Goal: Download file/media

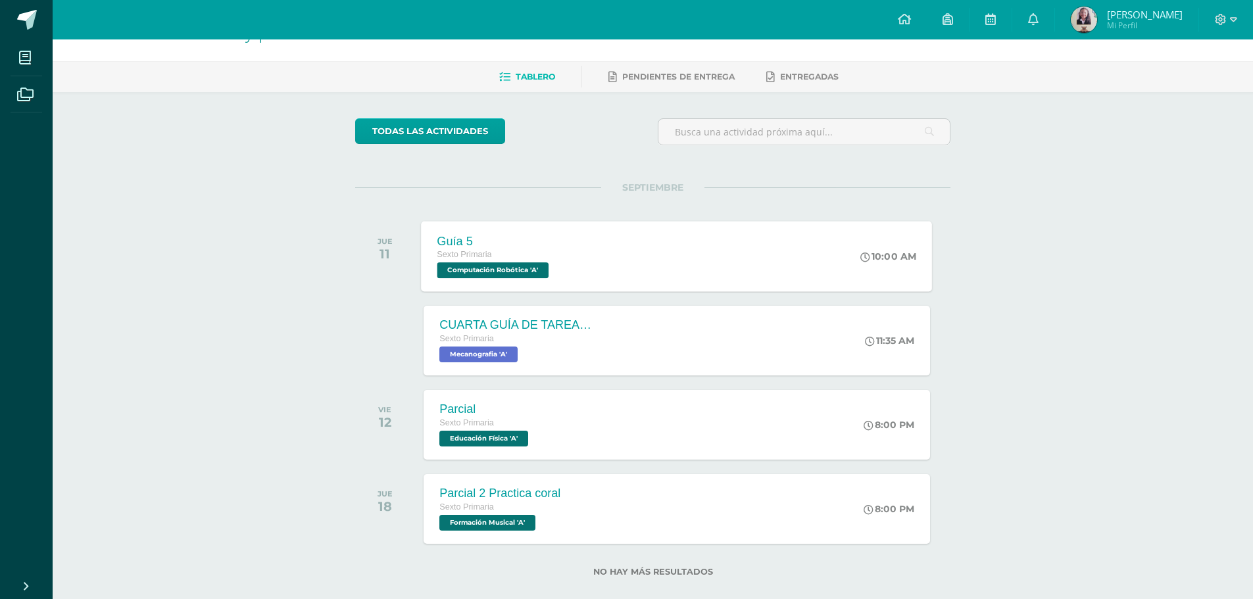
scroll to position [58, 0]
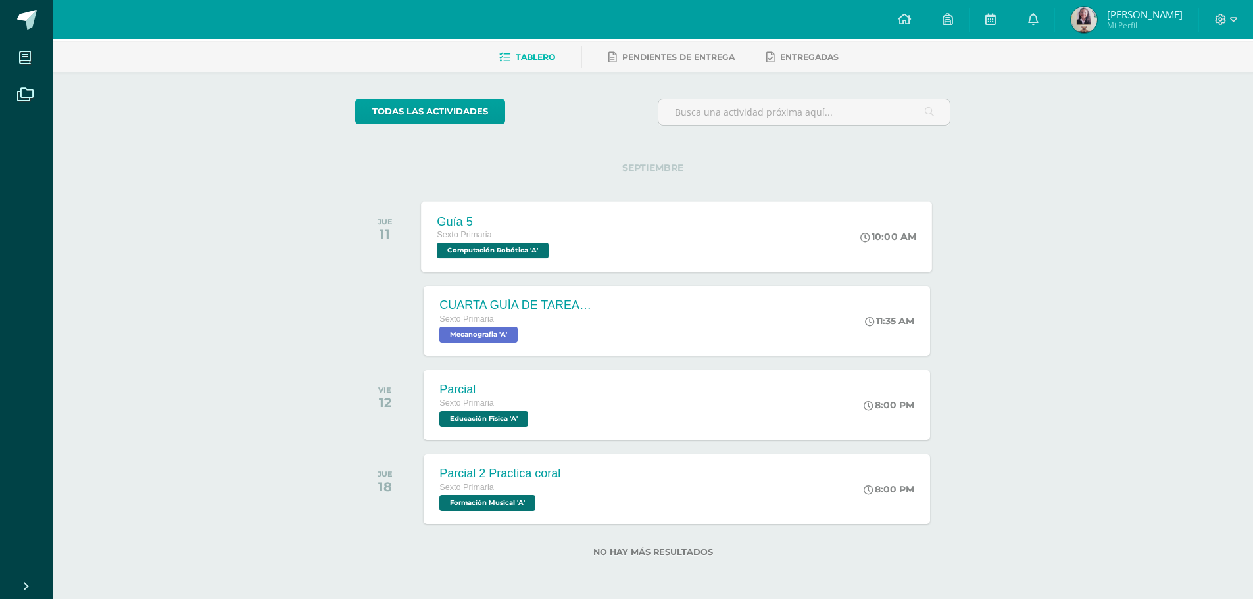
click at [488, 243] on span "Computación Robótica 'A'" at bounding box center [493, 251] width 112 height 16
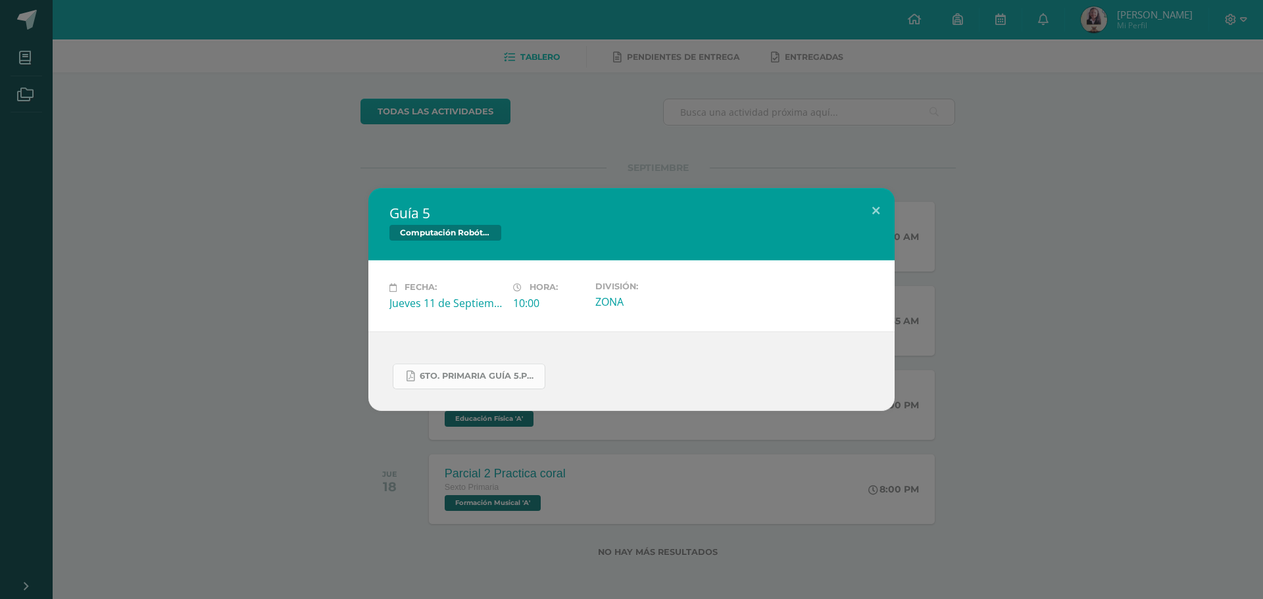
click at [465, 373] on span "6to. Primaria Guía 5.pdf" at bounding box center [479, 376] width 118 height 11
click at [987, 91] on div "Guía 5 Computación Robótica Fecha: [DATE] Hora: 10:00 División: ZONA" at bounding box center [631, 299] width 1263 height 599
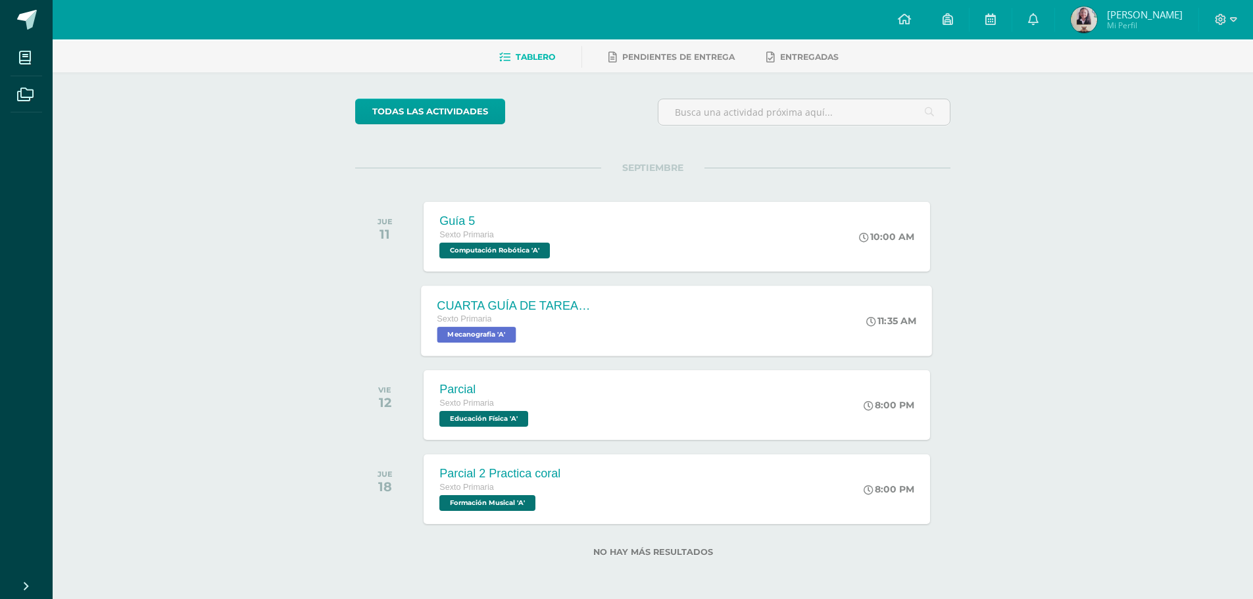
click at [457, 330] on span "Mecanografia 'A'" at bounding box center [476, 335] width 79 height 16
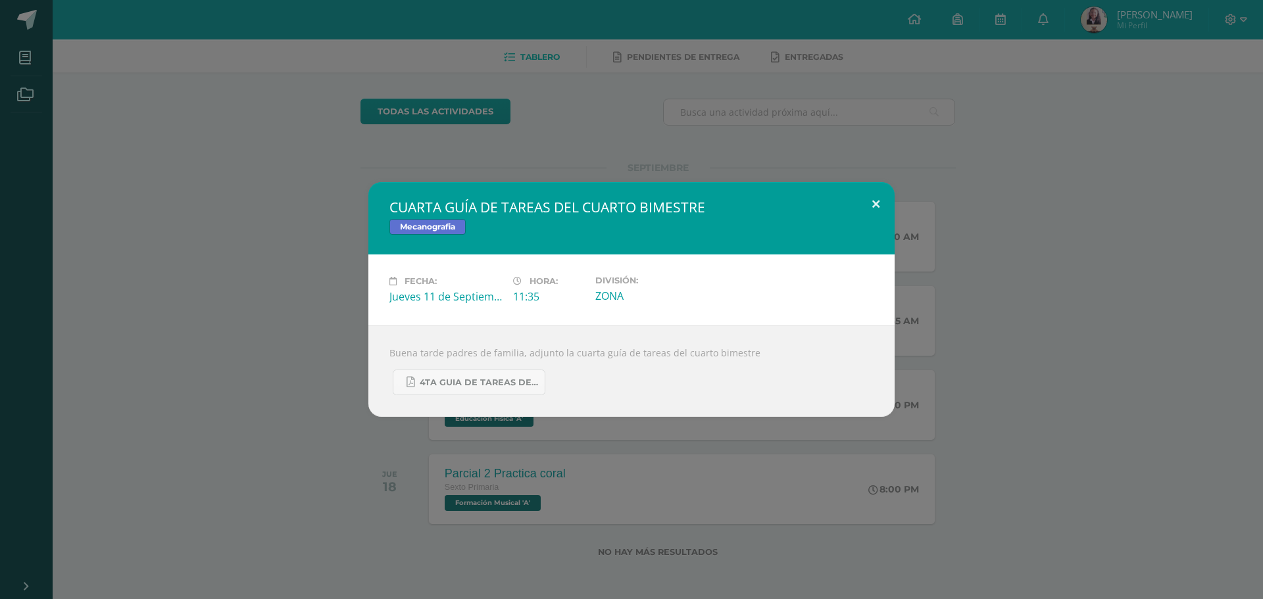
click at [870, 204] on button at bounding box center [875, 204] width 37 height 45
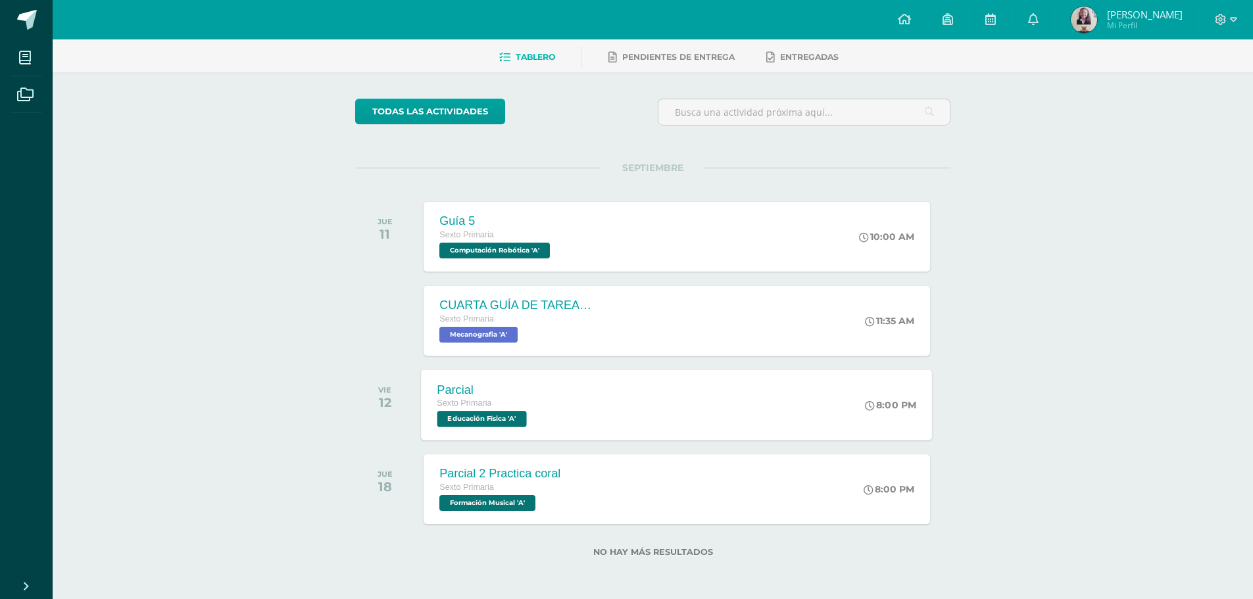
click at [463, 407] on span "Sexto Primaria" at bounding box center [464, 403] width 55 height 9
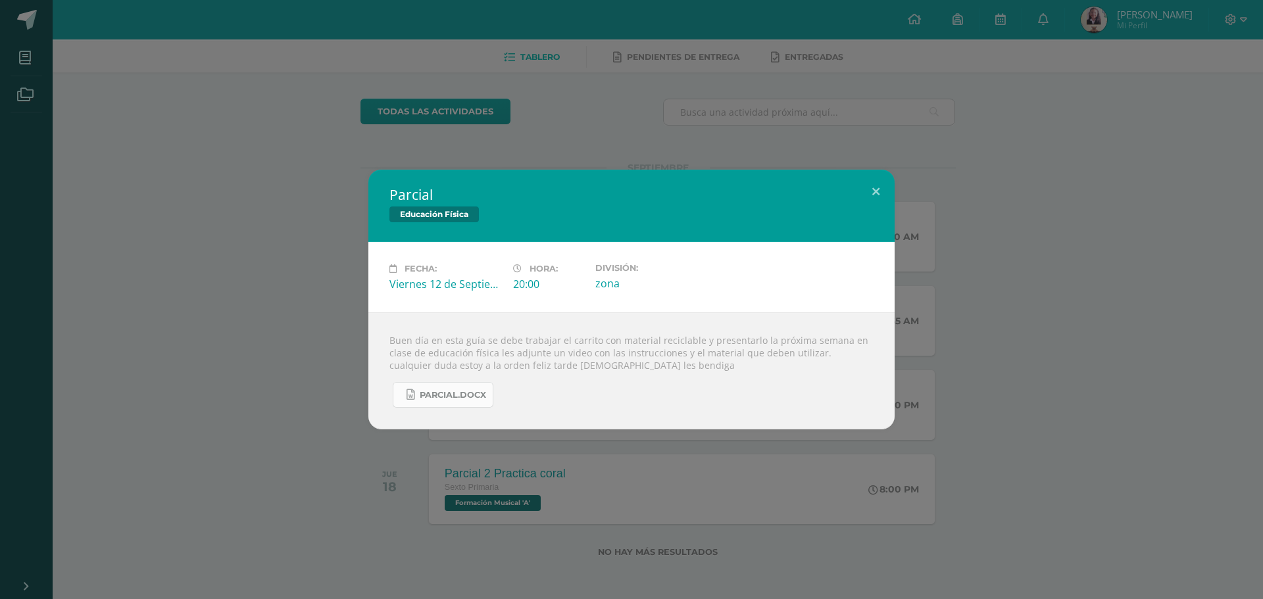
click at [436, 398] on span "Parcial.docx" at bounding box center [453, 395] width 66 height 11
drag, startPoint x: 483, startPoint y: 339, endPoint x: 864, endPoint y: 329, distance: 381.0
click at [864, 329] on div "Buen día en esta guía se debe trabajar el carrito con material reciclable y pre…" at bounding box center [631, 370] width 526 height 117
click at [689, 357] on div "Buen día en esta guía se debe trabajar el carrito con material reciclable y pre…" at bounding box center [631, 370] width 526 height 117
click at [1035, 252] on div "Parcial Educación Física Fecha: [DATE] Hora: 20:00 División: zona" at bounding box center [631, 300] width 1252 height 260
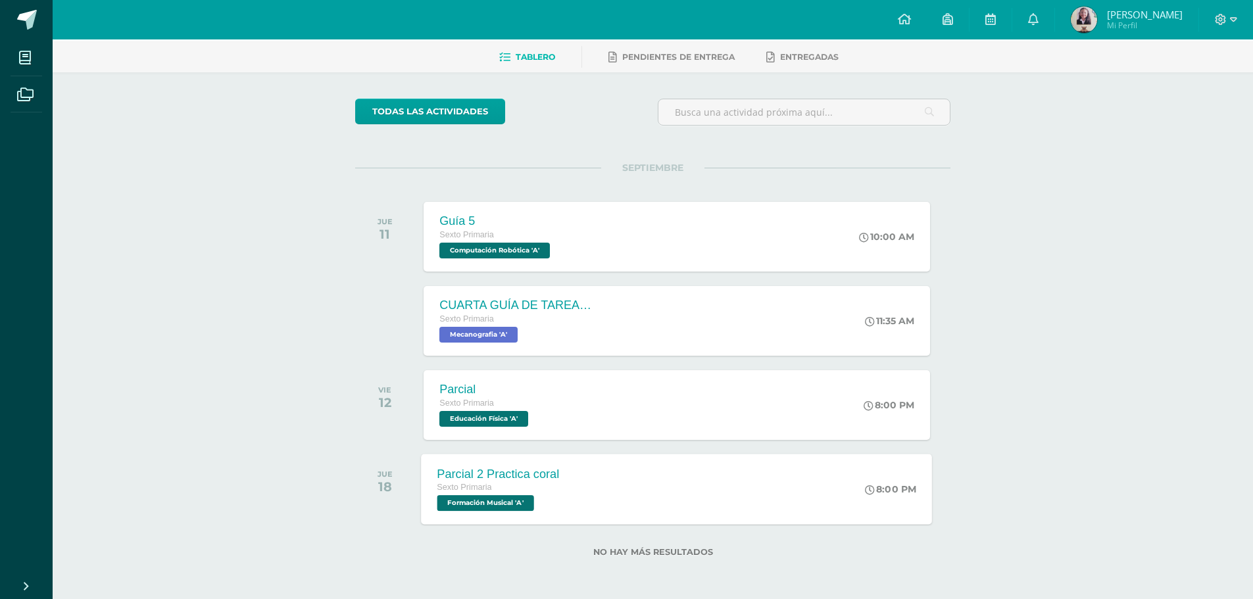
click at [503, 499] on span "Formación Musical 'A'" at bounding box center [485, 503] width 97 height 16
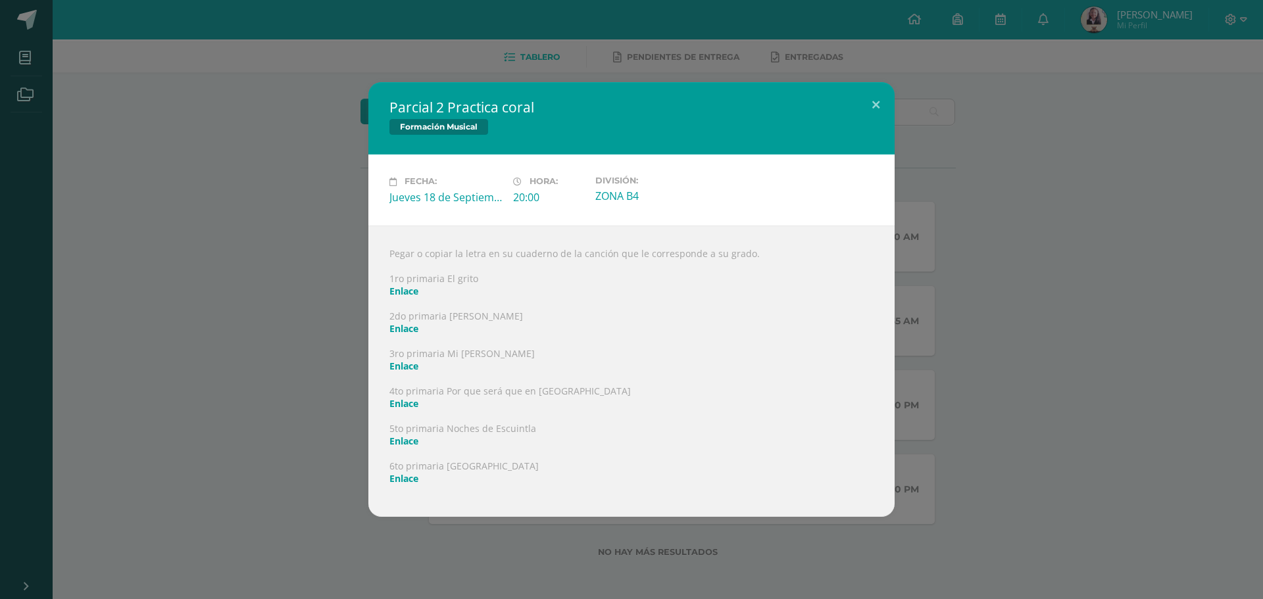
click at [317, 406] on div "Parcial 2 Practica coral Formación Musical Fecha: [DATE] Hora: 20:00 División:" at bounding box center [631, 299] width 1252 height 434
